Goal: Navigation & Orientation: Find specific page/section

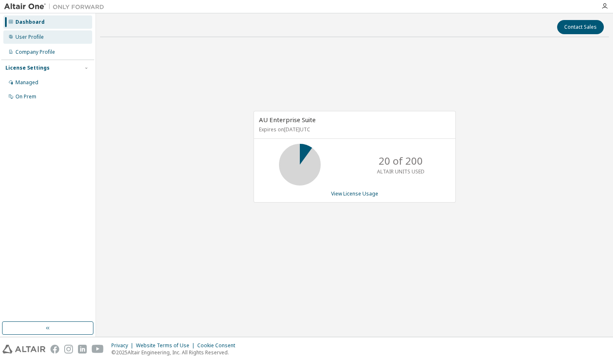
click at [90, 33] on div "User Profile" at bounding box center [47, 36] width 89 height 13
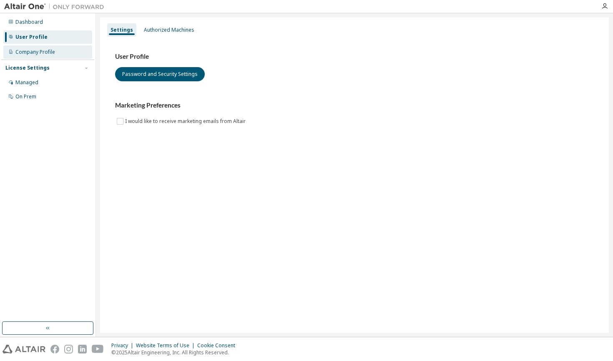
click at [74, 49] on div "Company Profile" at bounding box center [47, 51] width 89 height 13
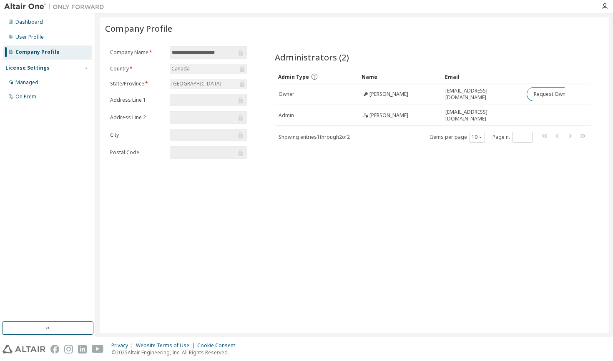
click at [66, 29] on div "Dashboard User Profile Company Profile License Settings Managed On Prem" at bounding box center [47, 60] width 93 height 90
click at [69, 27] on div "Dashboard" at bounding box center [47, 21] width 89 height 13
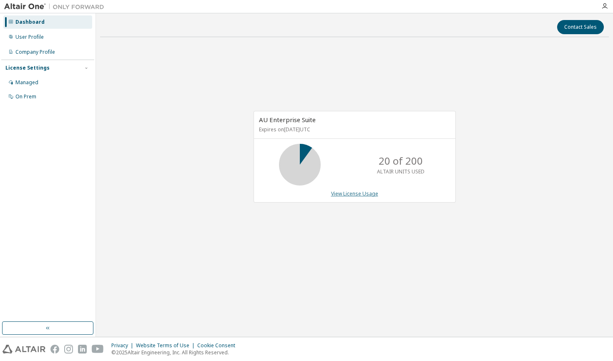
click at [346, 190] on link "View License Usage" at bounding box center [354, 193] width 47 height 7
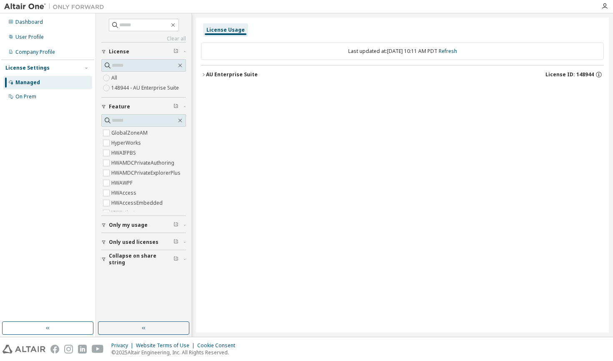
click at [77, 90] on div "Managed On Prem" at bounding box center [47, 90] width 93 height 28
click at [65, 92] on div "On Prem" at bounding box center [47, 96] width 89 height 13
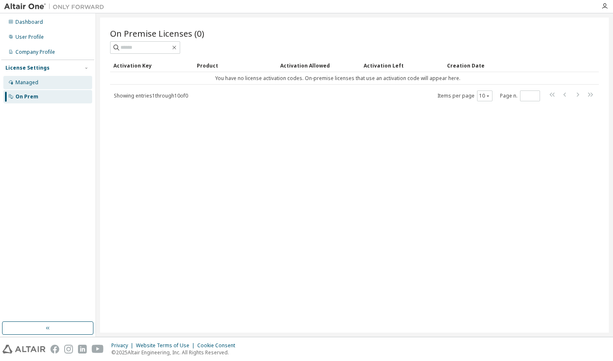
click at [73, 85] on div "Managed" at bounding box center [47, 82] width 89 height 13
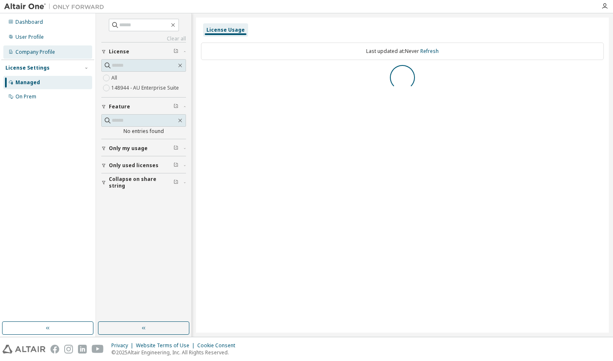
click at [78, 51] on div "Company Profile" at bounding box center [47, 51] width 89 height 13
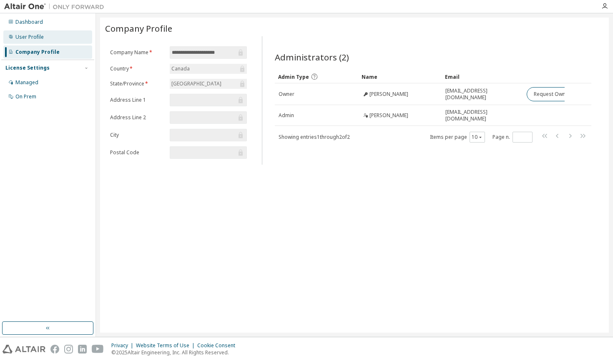
click at [78, 39] on div "User Profile" at bounding box center [47, 36] width 89 height 13
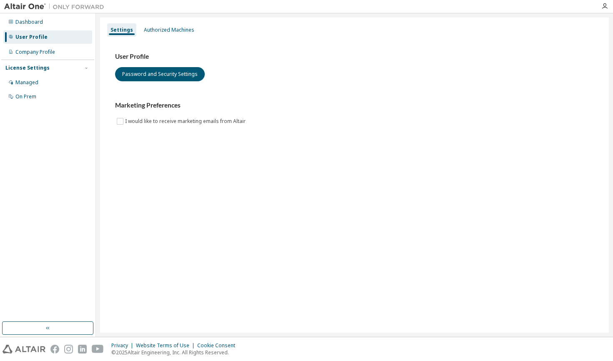
click at [78, 29] on div "Dashboard User Profile Company Profile License Settings Managed On Prem" at bounding box center [47, 60] width 93 height 90
click at [78, 27] on div "Dashboard" at bounding box center [47, 21] width 89 height 13
